Goal: Navigation & Orientation: Go to known website

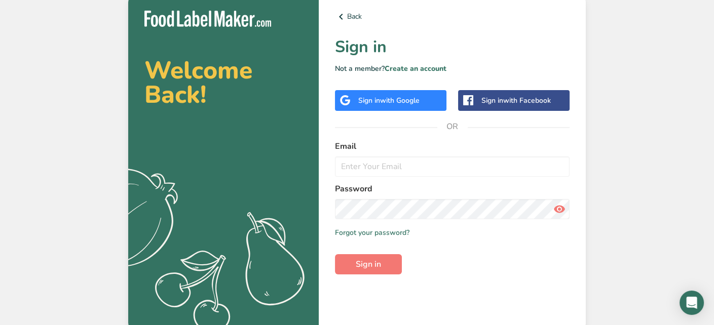
drag, startPoint x: 673, startPoint y: 1, endPoint x: 54, endPoint y: 110, distance: 628.1
click at [45, 110] on div "Welcome Back! .a{fill:#f5f3ed;} Back Sign in Not a member? Create an account Si…" at bounding box center [357, 162] width 714 height 325
click at [334, 14] on div "Back Sign in Not a member? Create an account Sign in with Google Sign in with F…" at bounding box center [452, 162] width 267 height 337
click at [346, 15] on icon at bounding box center [341, 17] width 12 height 18
drag, startPoint x: 48, startPoint y: 175, endPoint x: 69, endPoint y: 167, distance: 23.2
